Goal: Information Seeking & Learning: Compare options

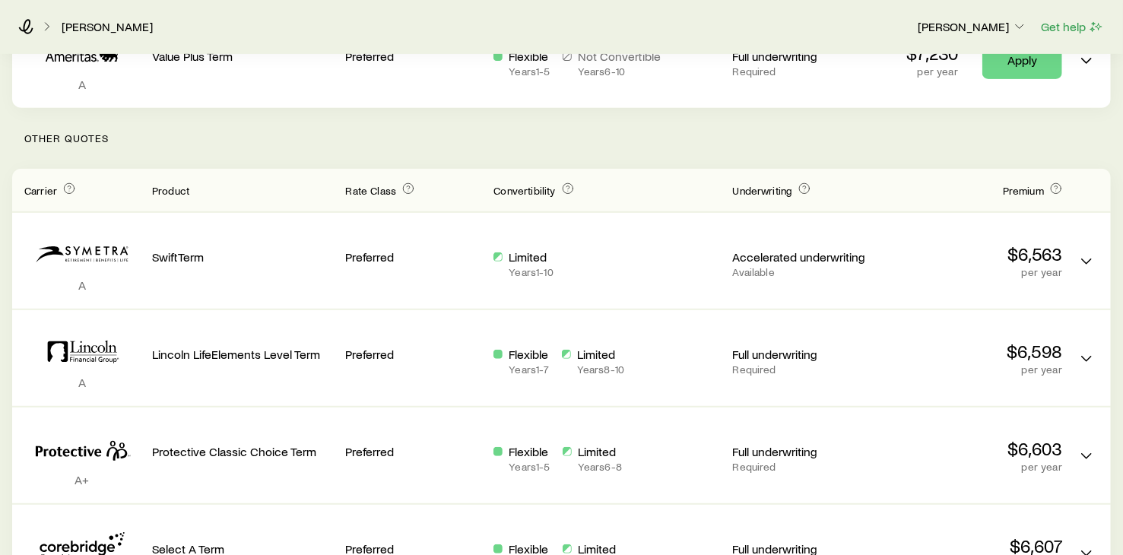
scroll to position [306, 0]
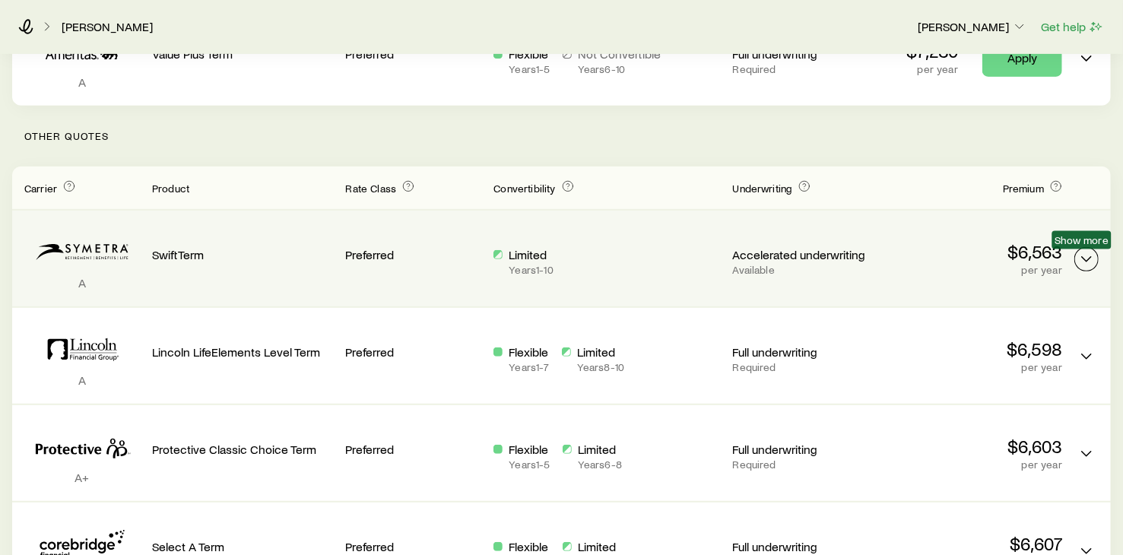
click at [1081, 259] on icon "Term quotes" at bounding box center [1086, 259] width 18 height 18
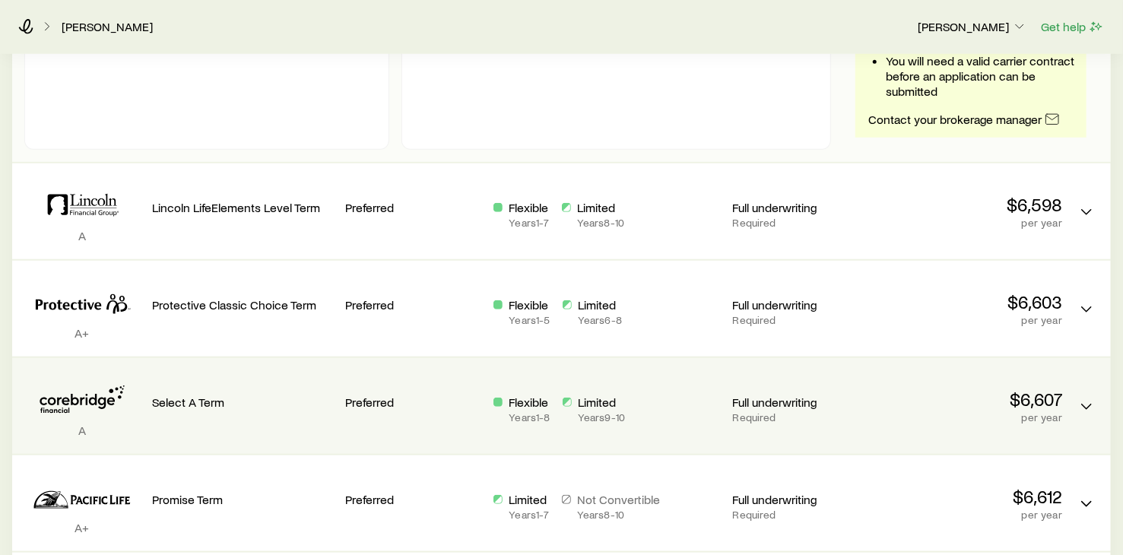
scroll to position [915, 0]
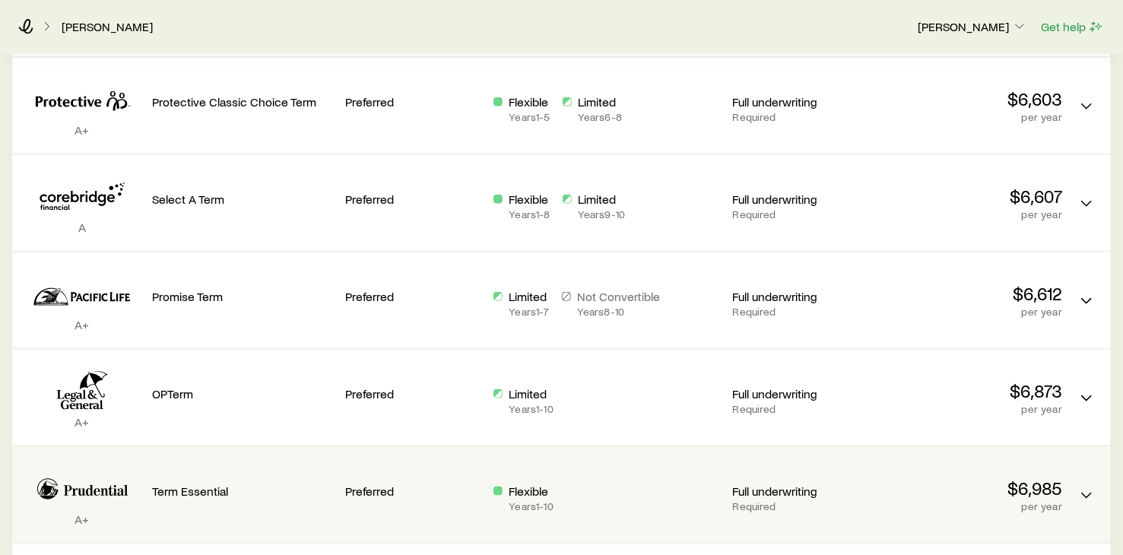
click at [189, 487] on p "Term Essential" at bounding box center [243, 491] width 182 height 15
click at [1077, 492] on icon "Term quotes" at bounding box center [1086, 496] width 18 height 18
click at [1041, 490] on p "$6,985" at bounding box center [971, 487] width 182 height 21
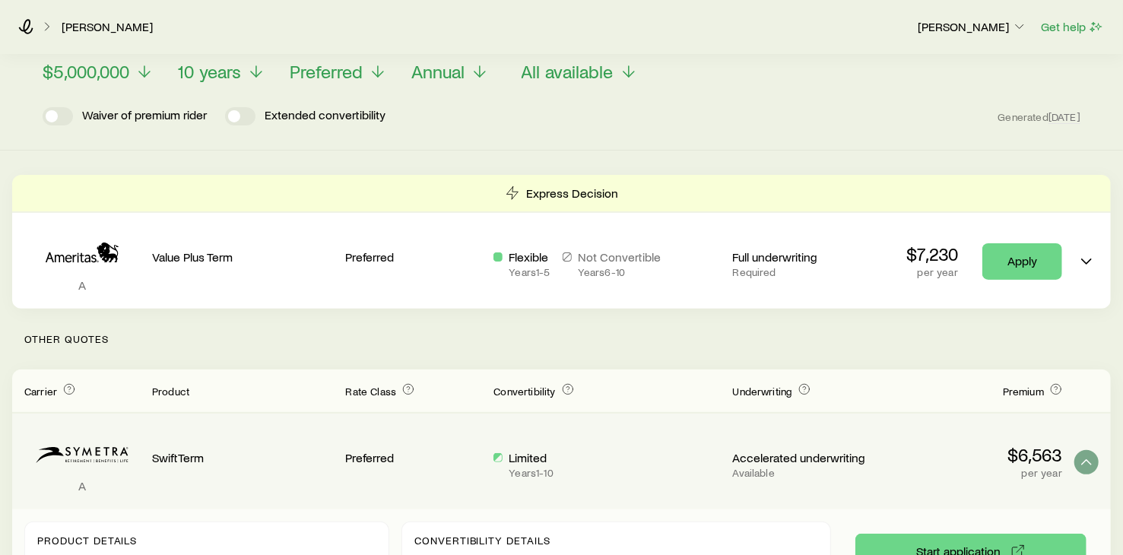
scroll to position [0, 0]
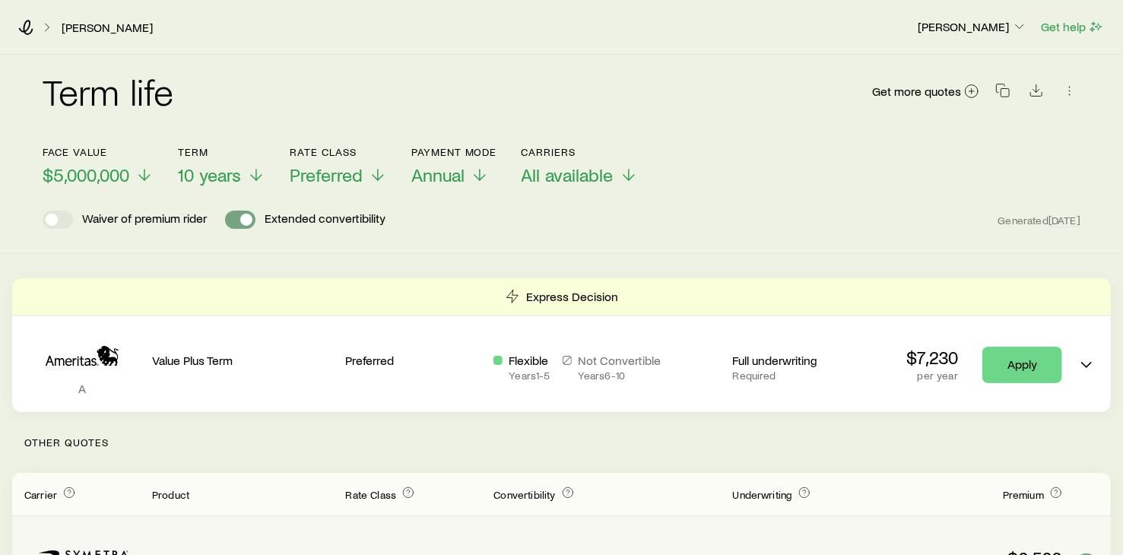
click at [239, 216] on span at bounding box center [240, 220] width 30 height 18
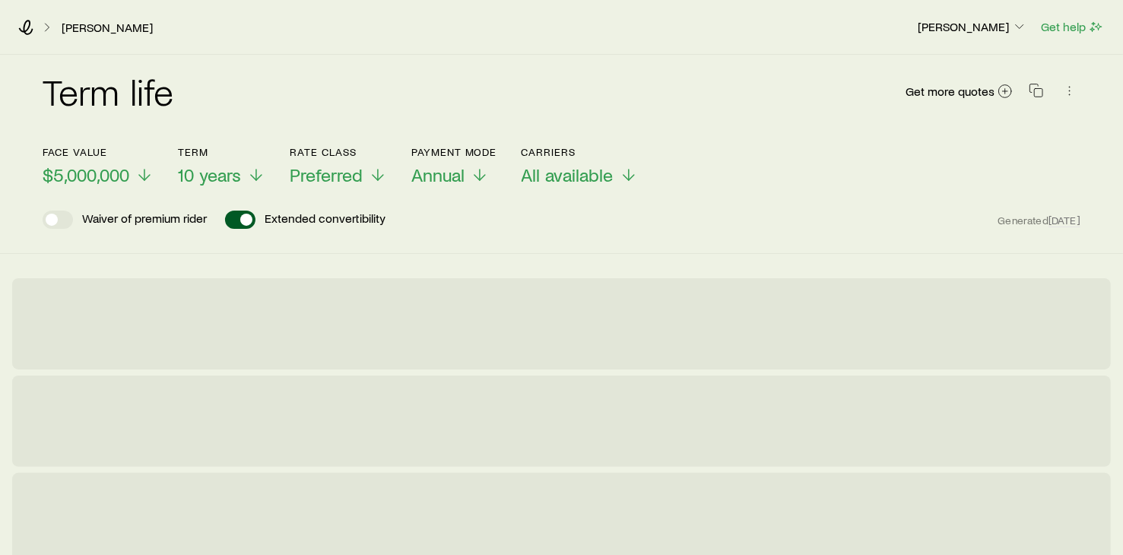
click at [243, 217] on span at bounding box center [240, 220] width 30 height 18
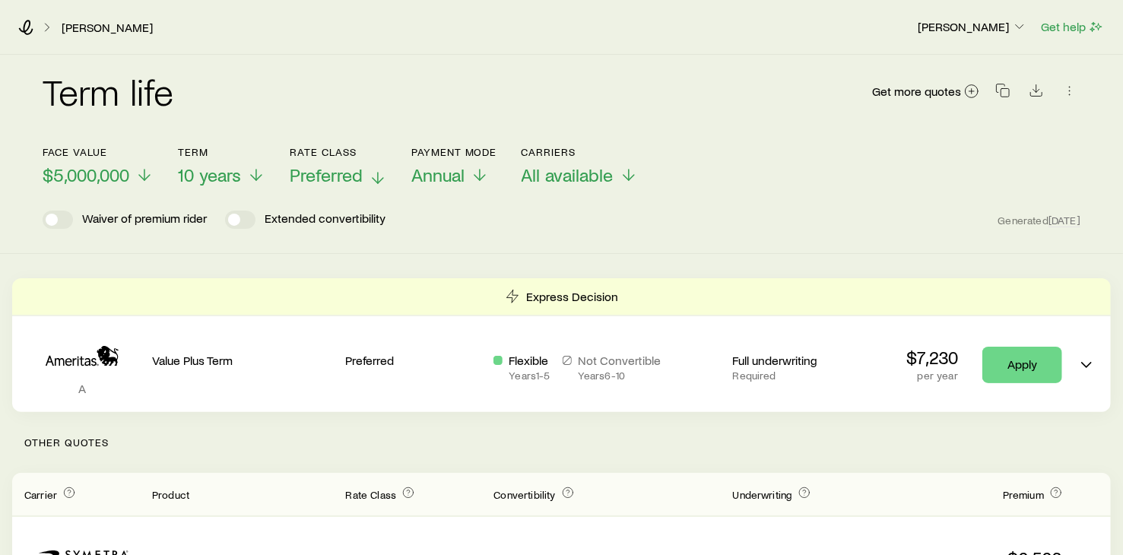
click at [380, 178] on icon at bounding box center [378, 178] width 18 height 18
click at [373, 176] on icon at bounding box center [375, 178] width 18 height 18
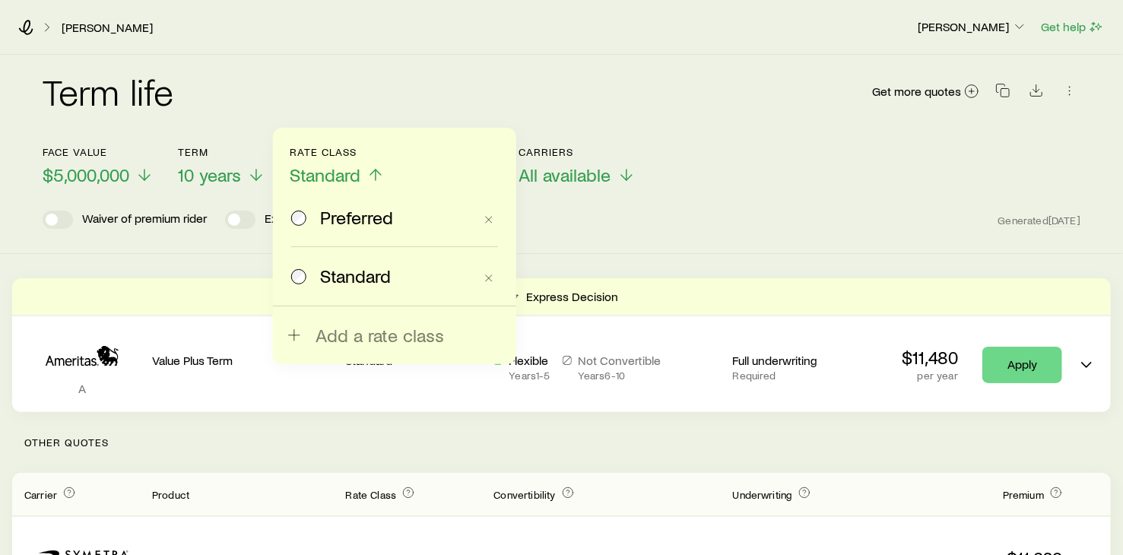
click at [328, 217] on span "Preferred" at bounding box center [356, 217] width 73 height 21
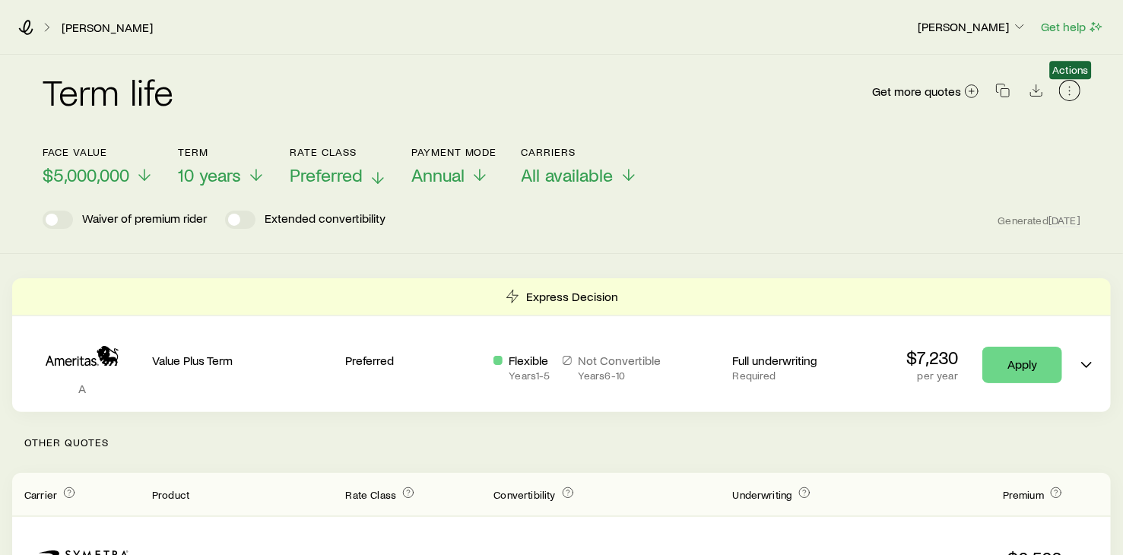
click at [1067, 94] on icon "button" at bounding box center [1069, 90] width 15 height 15
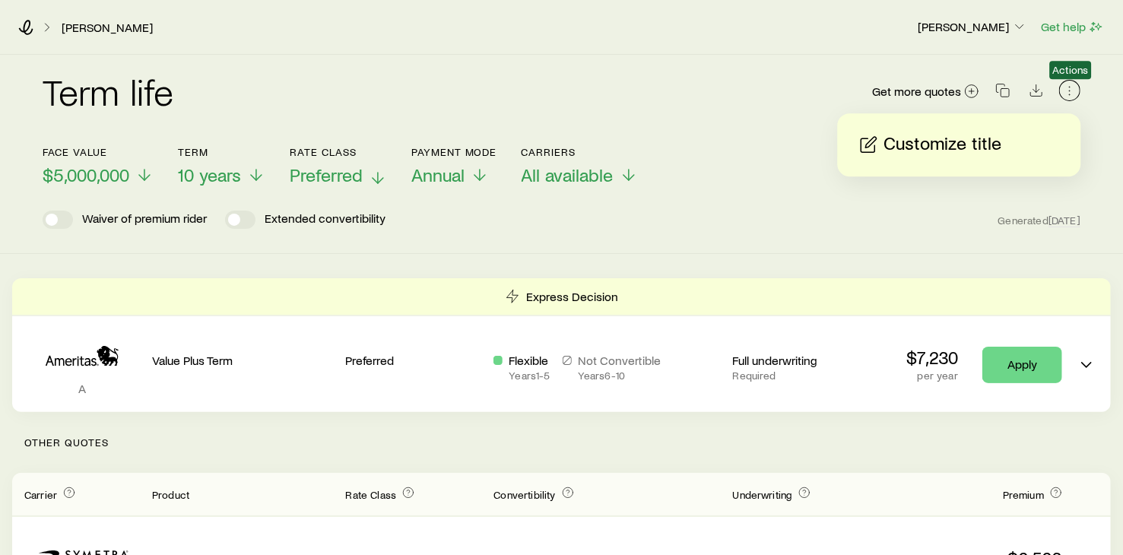
click at [1067, 94] on icon "button" at bounding box center [1069, 90] width 15 height 15
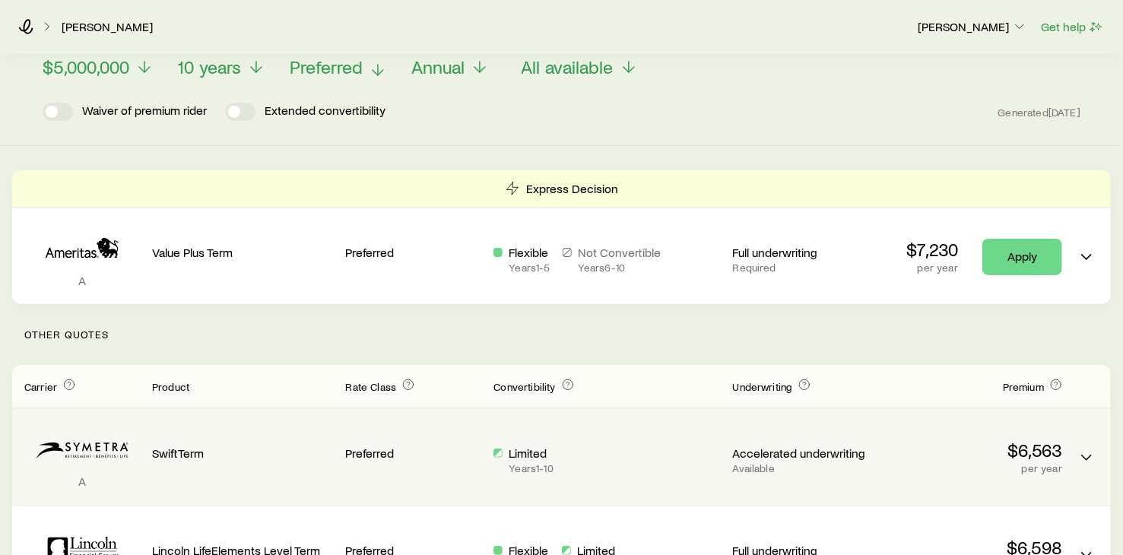
scroll to position [103, 0]
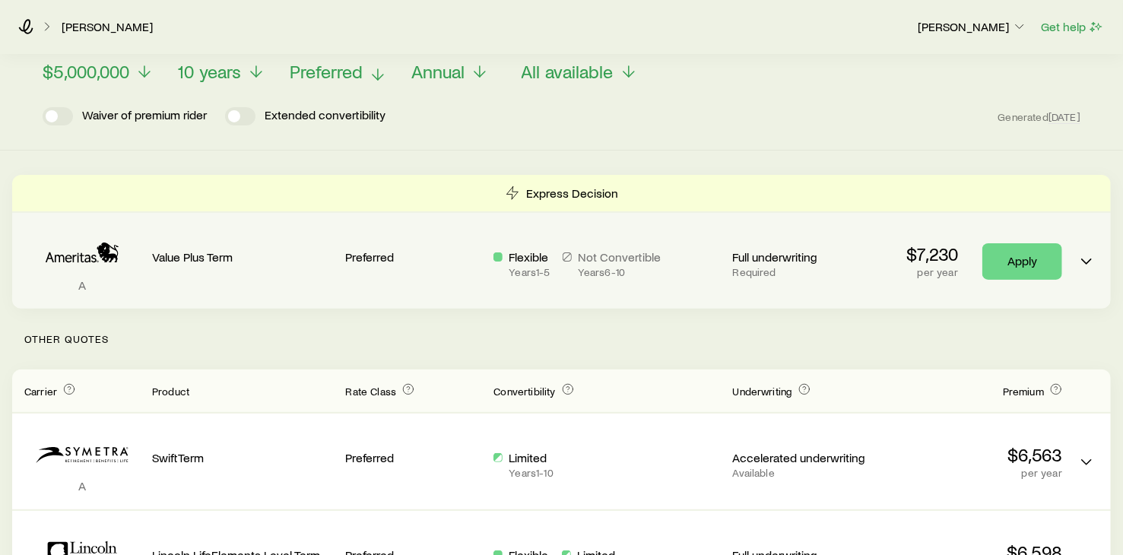
click at [518, 249] on p "Flexible" at bounding box center [529, 256] width 41 height 15
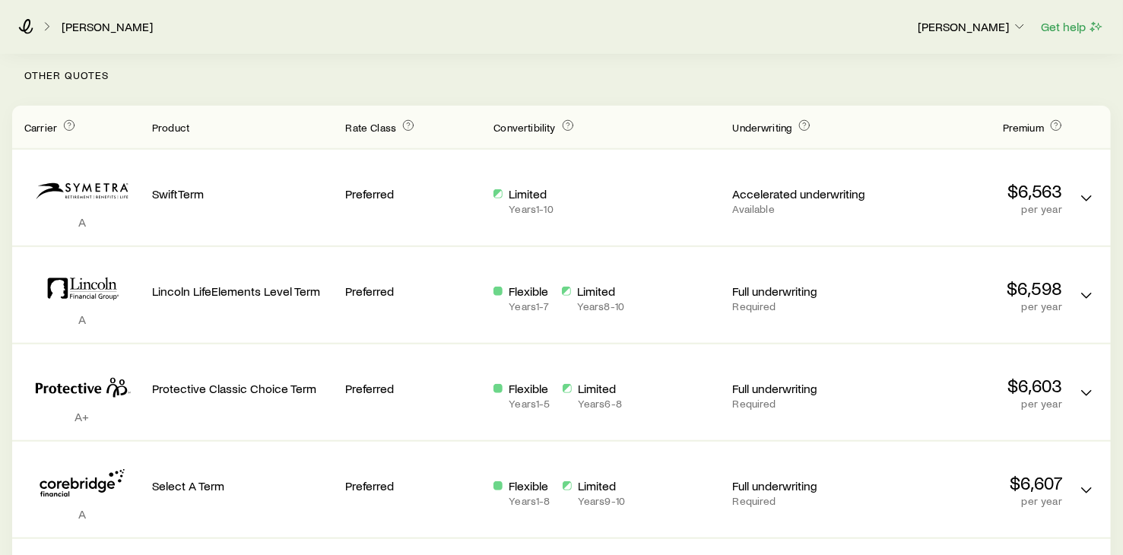
scroll to position [509, 0]
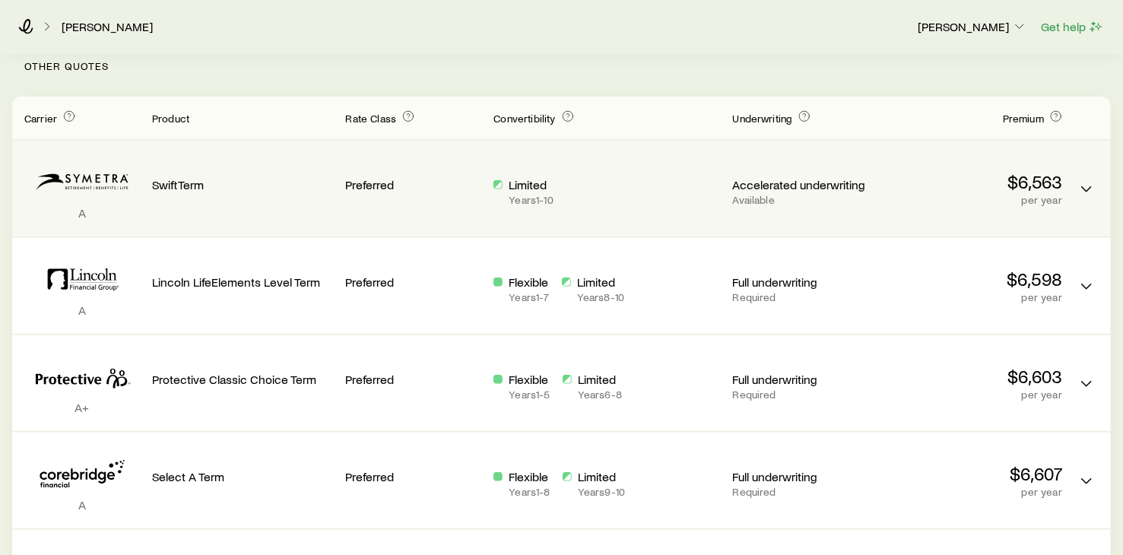
click at [816, 185] on p "Accelerated underwriting" at bounding box center [801, 184] width 136 height 15
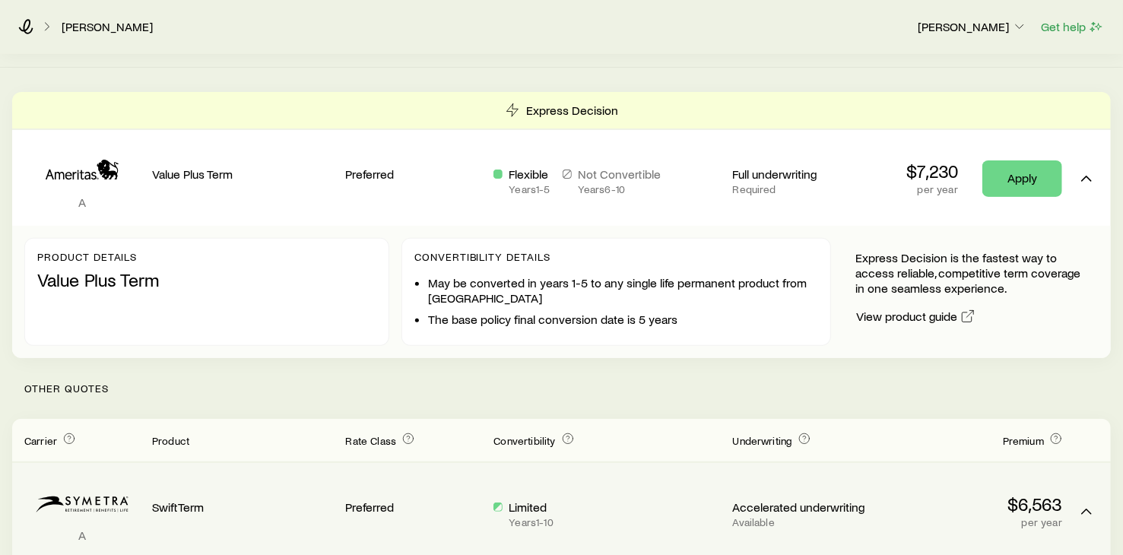
scroll to position [103, 0]
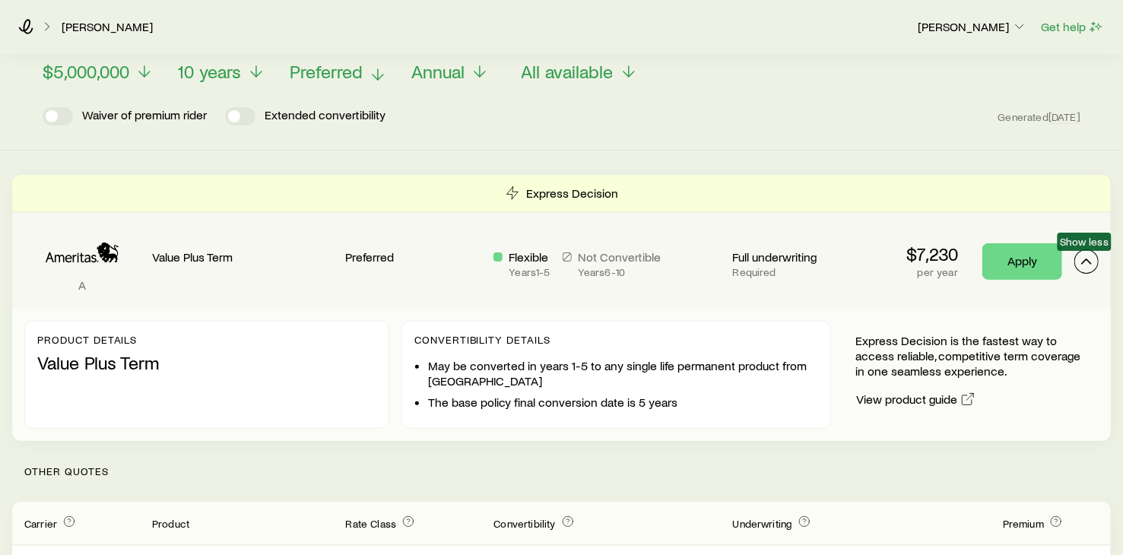
click at [1089, 259] on icon "Term quotes" at bounding box center [1086, 261] width 18 height 18
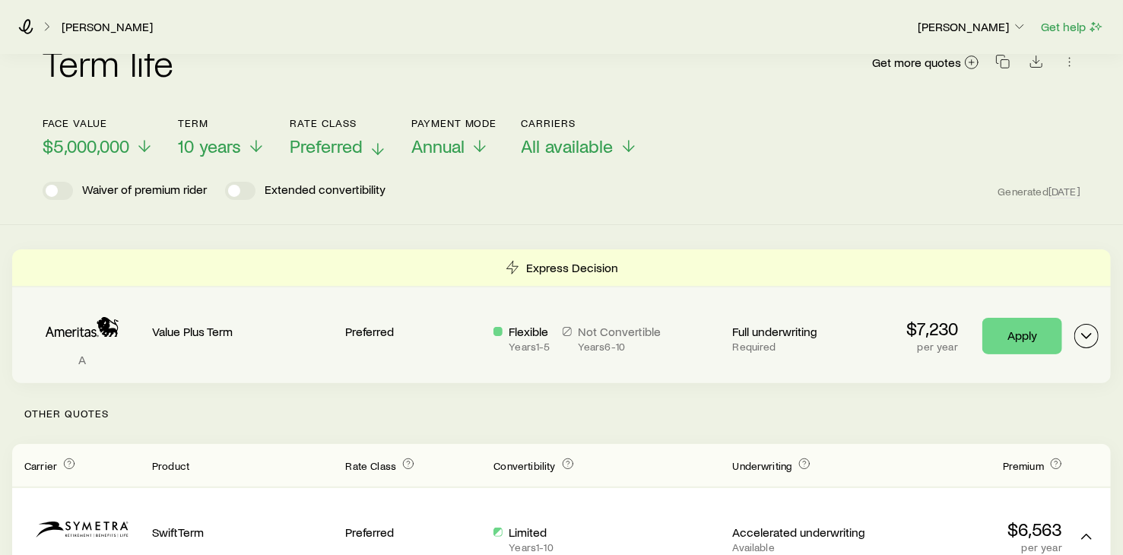
scroll to position [0, 0]
